Goal: Task Accomplishment & Management: Manage account settings

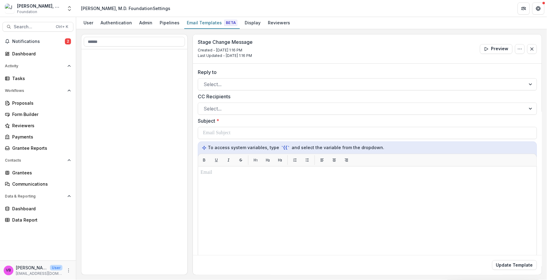
scroll to position [270, 0]
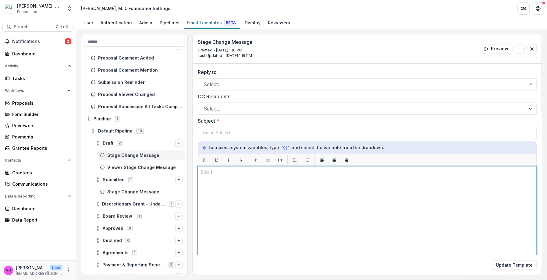
drag, startPoint x: 230, startPoint y: 191, endPoint x: 225, endPoint y: 192, distance: 4.9
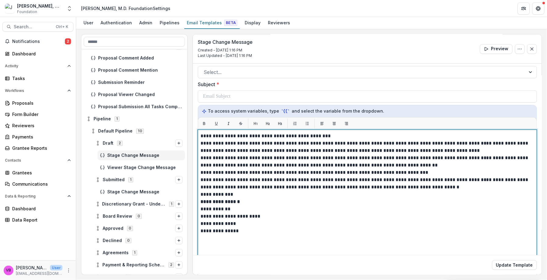
scroll to position [37, 0]
drag, startPoint x: 337, startPoint y: 132, endPoint x: 217, endPoint y: 127, distance: 120.1
click at [211, 126] on div "**********" at bounding box center [367, 199] width 339 height 165
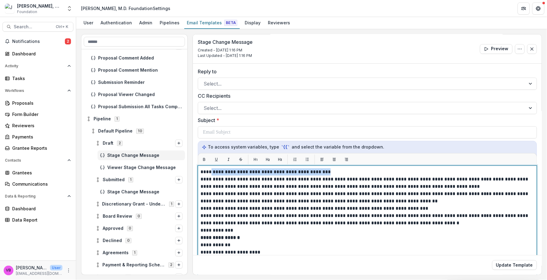
scroll to position [0, 0]
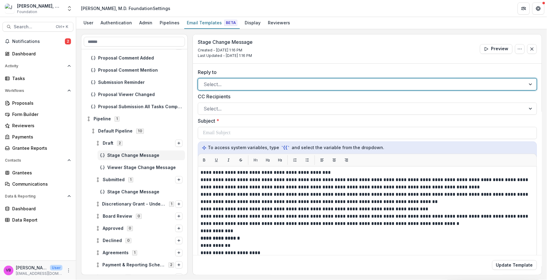
click at [250, 82] on div at bounding box center [362, 84] width 317 height 9
click at [277, 280] on div "[EMAIL_ADDRESS][DOMAIN_NAME]" at bounding box center [273, 283] width 547 height 7
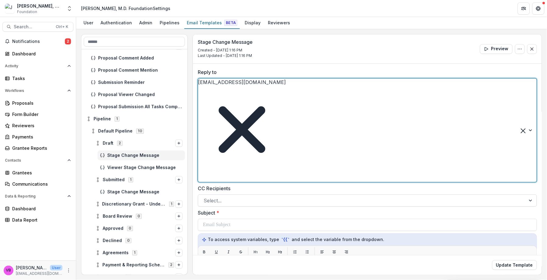
click at [265, 197] on div at bounding box center [362, 201] width 317 height 9
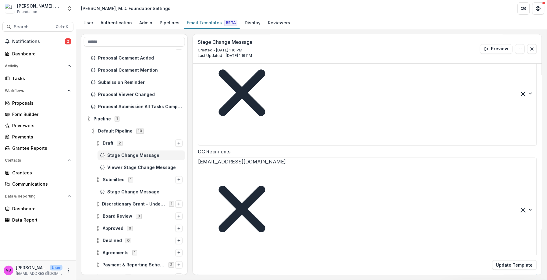
scroll to position [37, 0]
drag, startPoint x: 331, startPoint y: 136, endPoint x: 211, endPoint y: 129, distance: 120.3
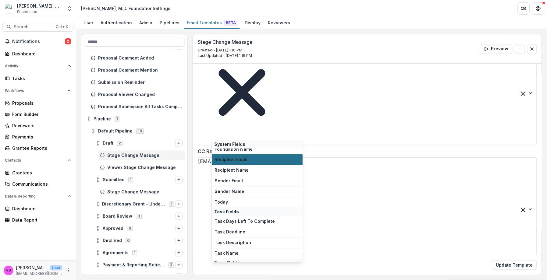
scroll to position [38, 0]
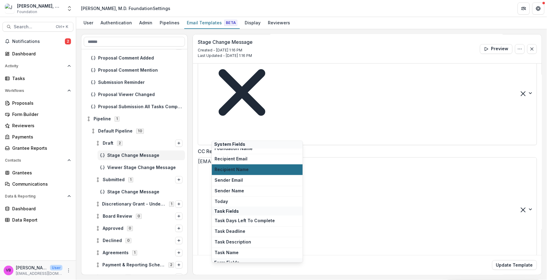
click at [245, 172] on span "Recipient Name" at bounding box center [256, 170] width 85 height 5
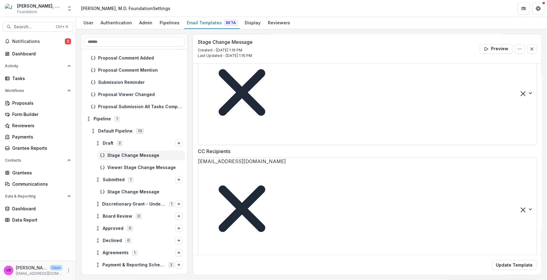
drag, startPoint x: 289, startPoint y: 151, endPoint x: 227, endPoint y: 151, distance: 62.2
drag, startPoint x: 253, startPoint y: 242, endPoint x: 192, endPoint y: 128, distance: 129.6
click at [191, 128] on div "**********" at bounding box center [311, 154] width 461 height 241
drag, startPoint x: 218, startPoint y: 154, endPoint x: 219, endPoint y: 148, distance: 5.6
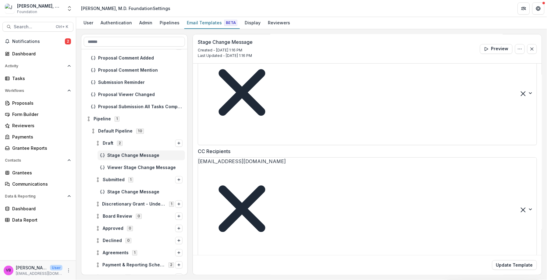
drag, startPoint x: 338, startPoint y: 135, endPoint x: 193, endPoint y: 132, distance: 145.0
click at [193, 132] on div "**********" at bounding box center [367, 260] width 349 height 466
click at [236, 276] on p "**********" at bounding box center [233, 279] width 60 height 7
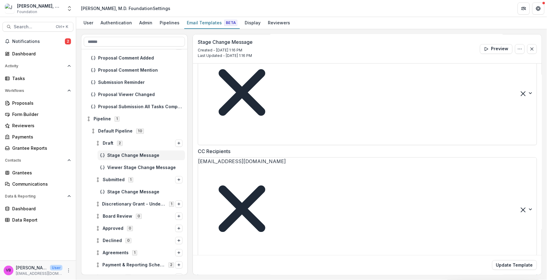
drag, startPoint x: 253, startPoint y: 94, endPoint x: 164, endPoint y: 88, distance: 89.5
click at [164, 88] on div "**********" at bounding box center [311, 154] width 461 height 241
click at [361, 274] on div "**********" at bounding box center [367, 280] width 329 height 12
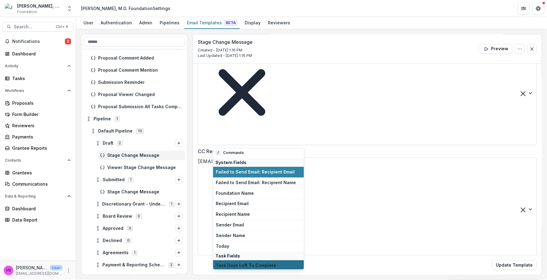
scroll to position [0, 0]
click at [232, 229] on button "Sender Email" at bounding box center [258, 225] width 91 height 11
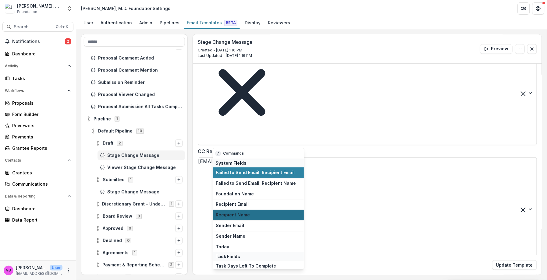
drag, startPoint x: 252, startPoint y: 206, endPoint x: 250, endPoint y: 215, distance: 9.0
click at [250, 215] on div "/ Commands System Fields Failed to Send Email: Recipient Email Failed to Send E…" at bounding box center [258, 209] width 91 height 122
click at [250, 215] on span "Recipient Name" at bounding box center [258, 215] width 85 height 5
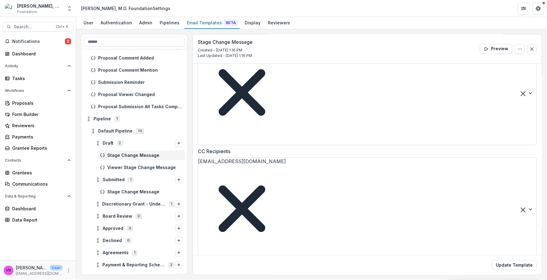
drag, startPoint x: 369, startPoint y: 158, endPoint x: 311, endPoint y: 161, distance: 58.0
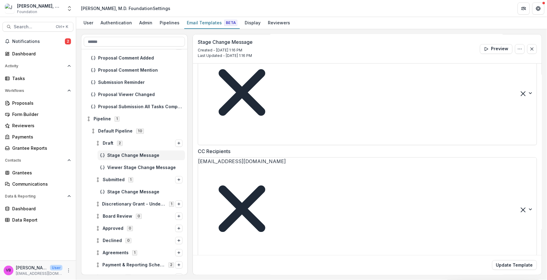
drag, startPoint x: 369, startPoint y: 157, endPoint x: 328, endPoint y: 157, distance: 41.1
drag, startPoint x: 152, startPoint y: 8, endPoint x: 76, endPoint y: 2, distance: 76.1
click at [76, 2] on header "[PERSON_NAME], M.D. Foundation Settings" at bounding box center [311, 8] width 471 height 17
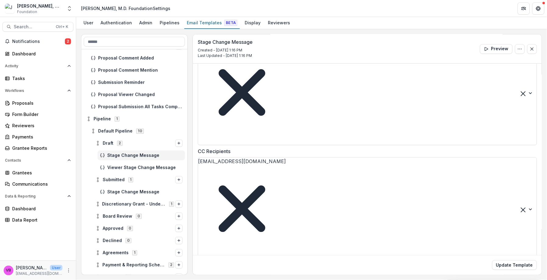
copy div "[PERSON_NAME], M.D. Foundatio"
drag, startPoint x: 366, startPoint y: 155, endPoint x: 328, endPoint y: 157, distance: 38.4
drag, startPoint x: 410, startPoint y: 154, endPoint x: 413, endPoint y: 159, distance: 6.0
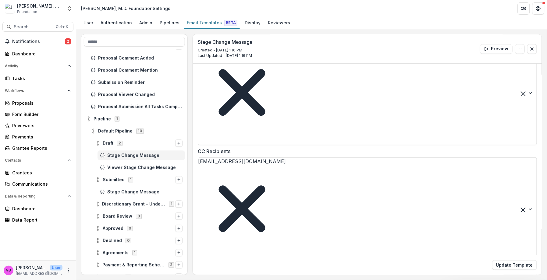
drag, startPoint x: 415, startPoint y: 158, endPoint x: 411, endPoint y: 161, distance: 4.1
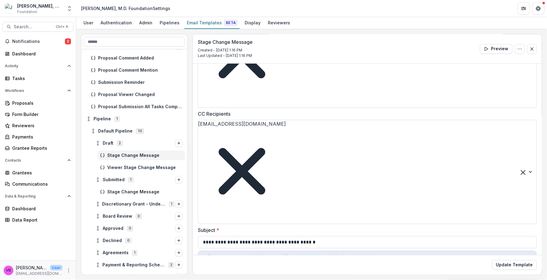
scroll to position [75, 0]
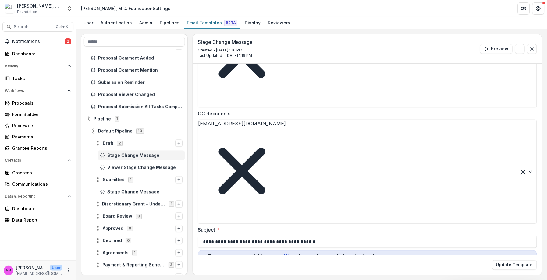
drag, startPoint x: 494, startPoint y: 161, endPoint x: 369, endPoint y: 166, distance: 125.6
drag, startPoint x: 358, startPoint y: 162, endPoint x: 364, endPoint y: 167, distance: 7.1
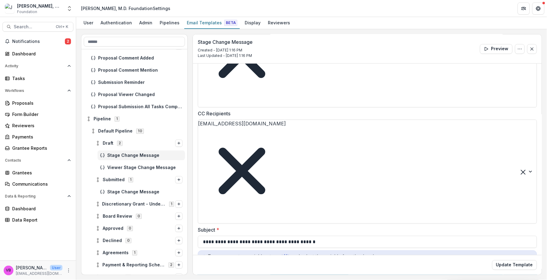
drag, startPoint x: 307, startPoint y: 177, endPoint x: 325, endPoint y: 175, distance: 17.8
drag, startPoint x: 240, startPoint y: 181, endPoint x: 282, endPoint y: 182, distance: 42.7
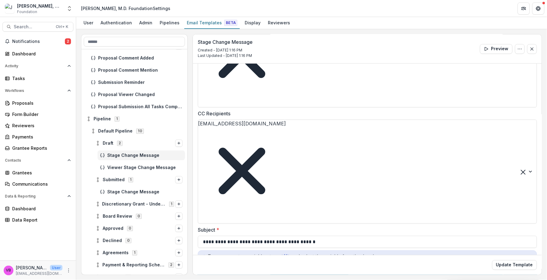
drag, startPoint x: 368, startPoint y: 185, endPoint x: 285, endPoint y: 176, distance: 83.7
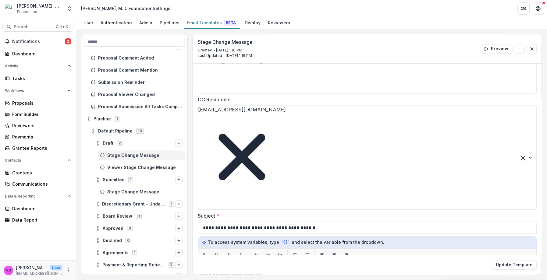
scroll to position [90, 0]
drag, startPoint x: 218, startPoint y: 194, endPoint x: 224, endPoint y: 198, distance: 6.8
drag, startPoint x: 227, startPoint y: 191, endPoint x: 201, endPoint y: 189, distance: 26.0
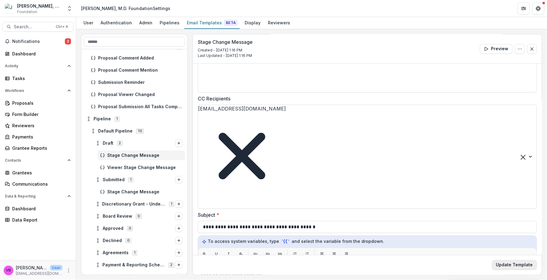
click at [516, 267] on button "Update Template" at bounding box center [514, 265] width 45 height 10
click at [147, 165] on span "Viewer Stage Change Message" at bounding box center [144, 167] width 75 height 5
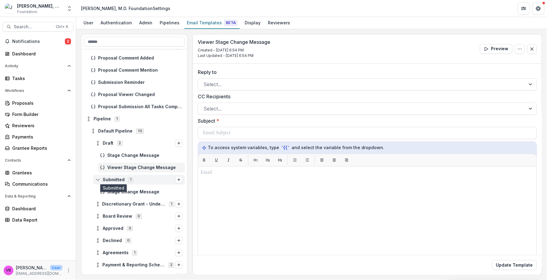
click at [117, 178] on span "Submitted" at bounding box center [114, 180] width 22 height 5
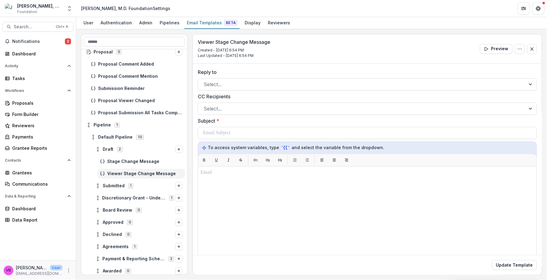
scroll to position [264, 0]
click at [115, 211] on div "Board Review 1 Proposal 5 Proposal Comment Added Proposal Comment Mention Submi…" at bounding box center [134, 162] width 106 height 226
click at [116, 211] on span "Board Review" at bounding box center [118, 210] width 30 height 5
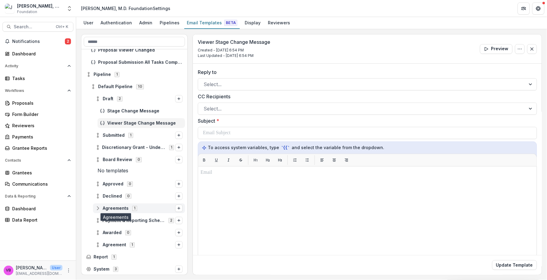
click at [127, 206] on span "Agreements" at bounding box center [116, 208] width 26 height 5
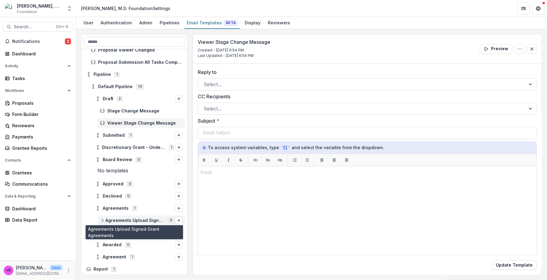
click at [147, 220] on span "Agreements Upload Signed Grant Agreements" at bounding box center [134, 220] width 59 height 5
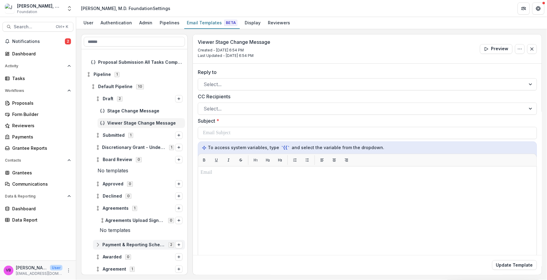
scroll to position [339, 0]
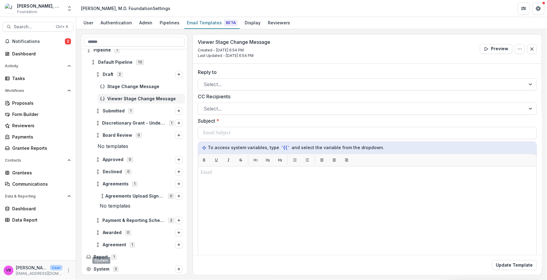
click at [103, 267] on span "System" at bounding box center [102, 269] width 16 height 5
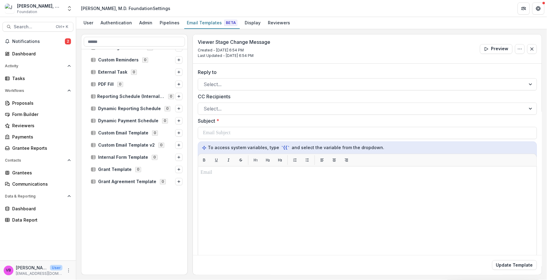
scroll to position [0, 0]
